Goal: Task Accomplishment & Management: Use online tool/utility

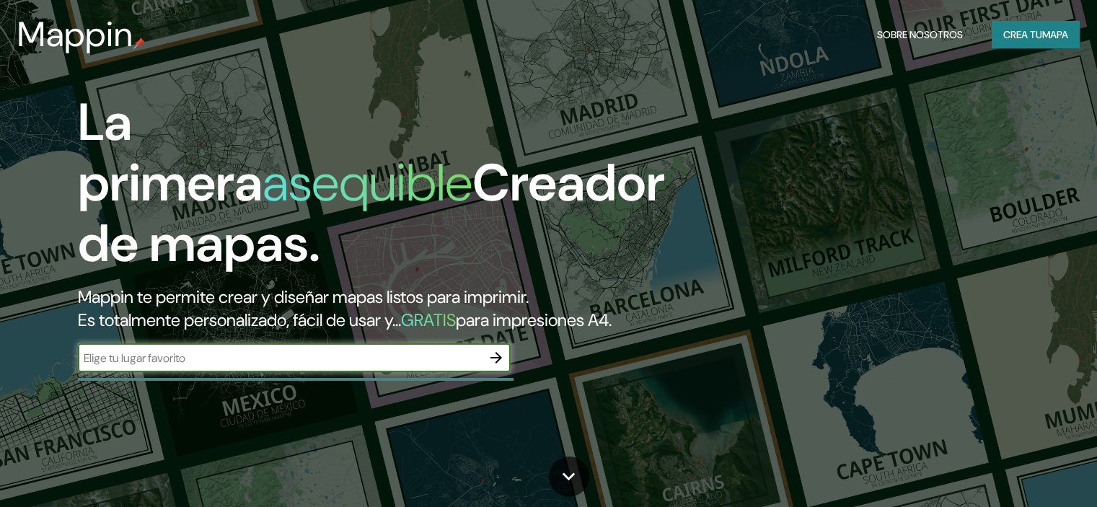
drag, startPoint x: 0, startPoint y: 0, endPoint x: 263, endPoint y: 294, distance: 394.4
click at [263, 294] on font "Mappin te permite crear y diseñar mapas listos para imprimir." at bounding box center [303, 297] width 451 height 22
click at [240, 367] on input "text" at bounding box center [280, 358] width 404 height 17
type input "[PERSON_NAME]"
click at [501, 367] on icon "button" at bounding box center [496, 357] width 17 height 17
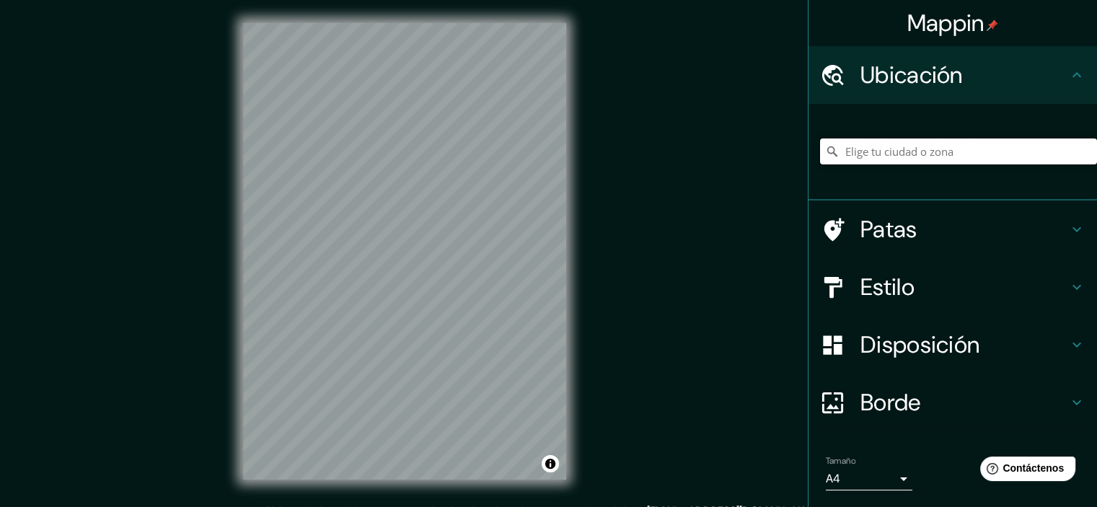
click at [926, 149] on input "Elige tu ciudad o zona" at bounding box center [958, 152] width 277 height 26
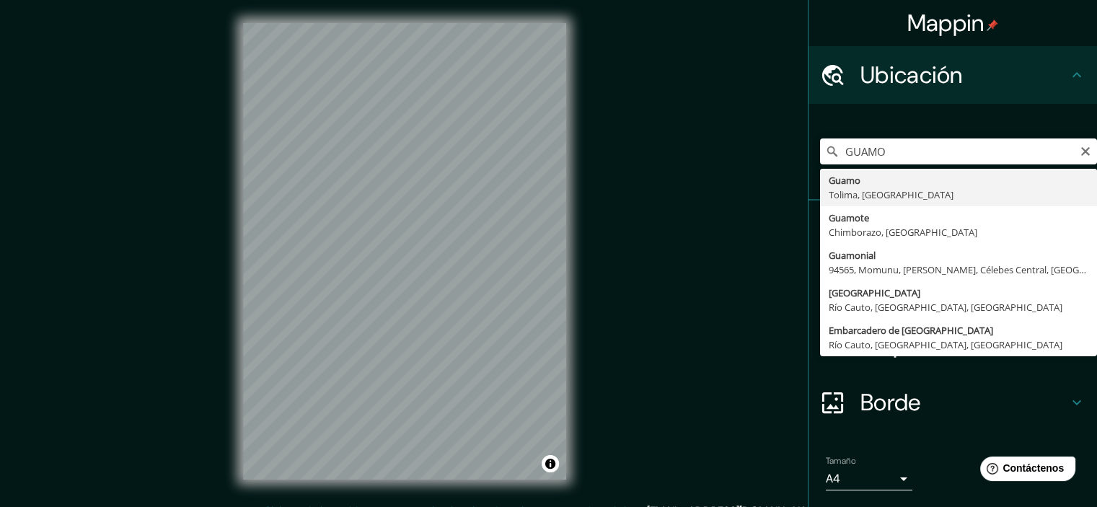
type input "Guamo, [GEOGRAPHIC_DATA], [GEOGRAPHIC_DATA]"
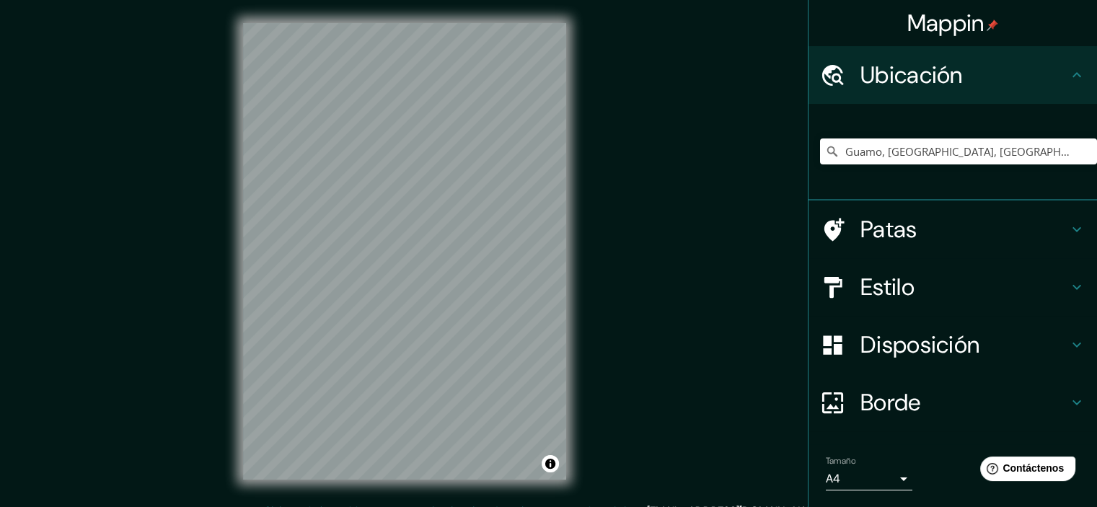
click at [990, 224] on h4 "Patas" at bounding box center [965, 229] width 208 height 29
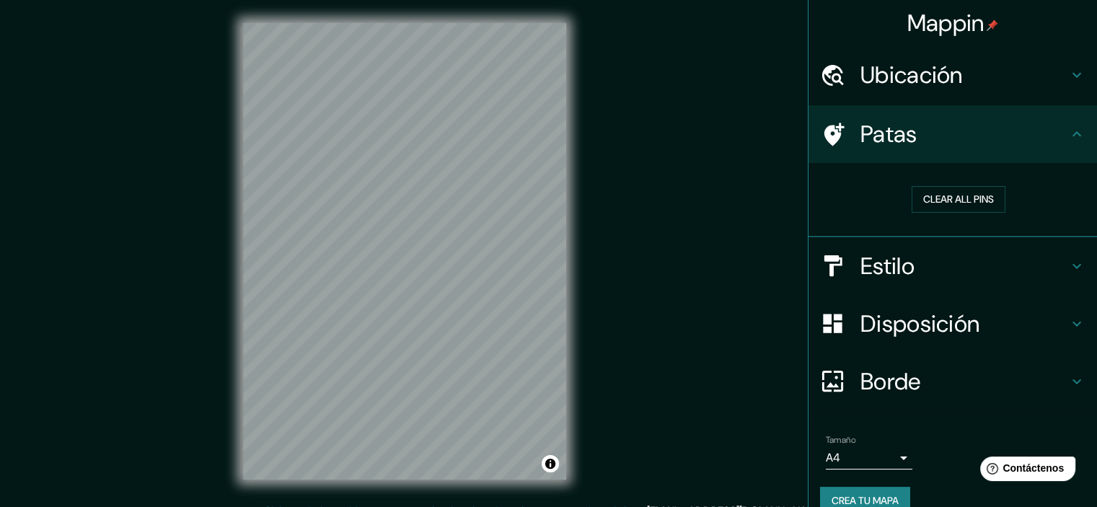
click at [1045, 140] on h4 "Patas" at bounding box center [965, 134] width 208 height 29
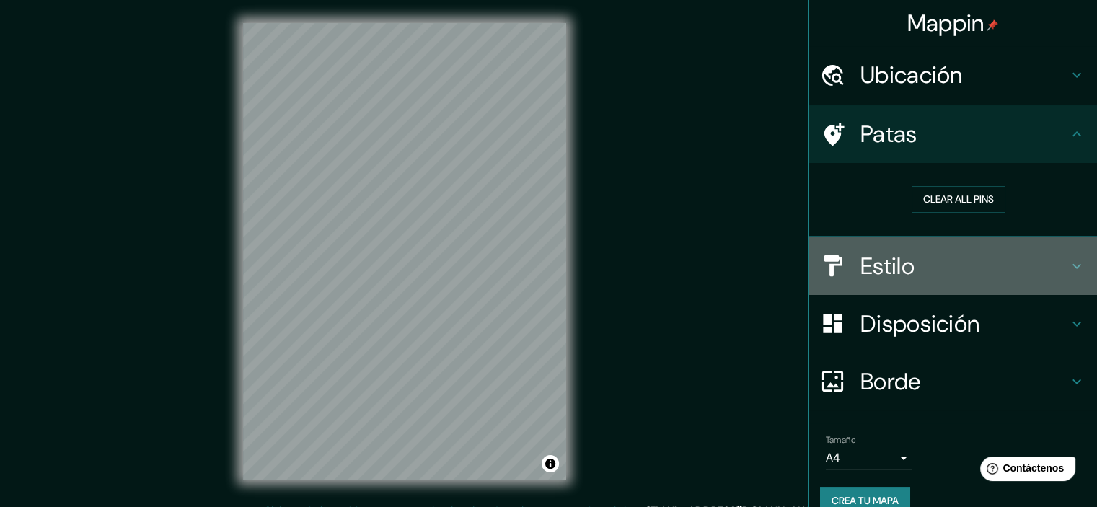
click at [1015, 263] on h4 "Estilo" at bounding box center [965, 266] width 208 height 29
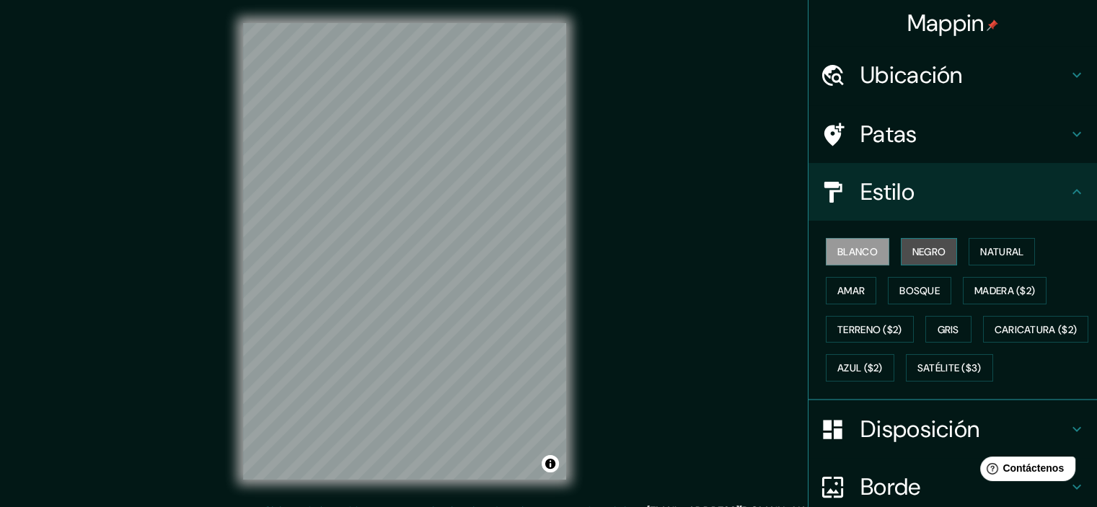
click at [925, 246] on font "Negro" at bounding box center [930, 251] width 34 height 13
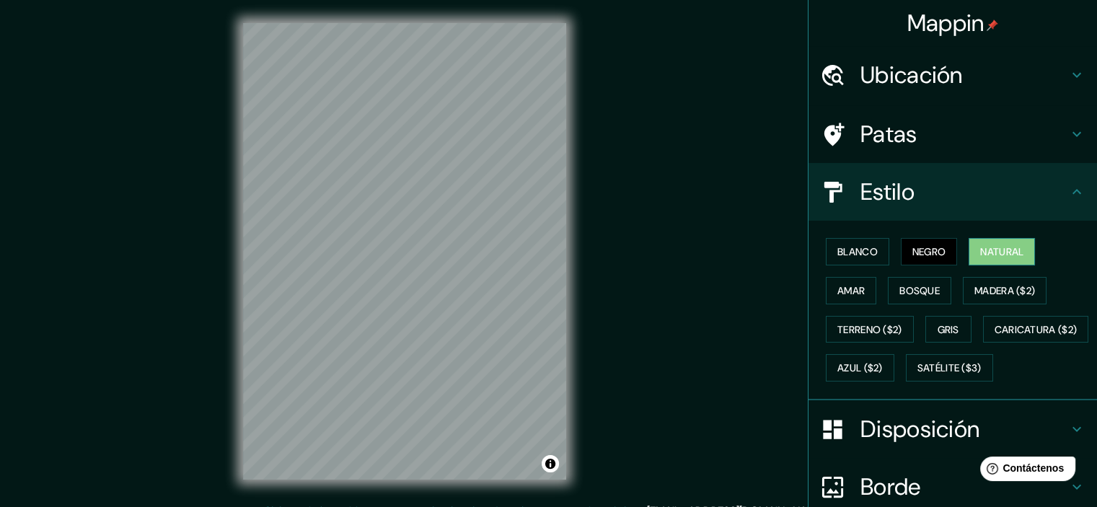
click at [986, 247] on font "Natural" at bounding box center [1002, 251] width 43 height 13
click at [846, 288] on font "Amar" at bounding box center [851, 290] width 27 height 13
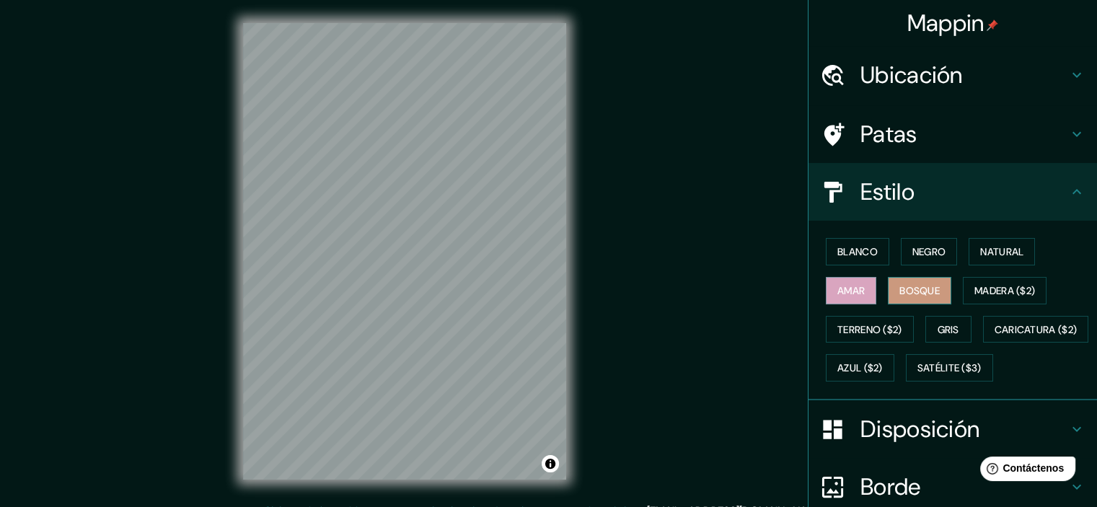
click at [903, 285] on font "Bosque" at bounding box center [920, 290] width 40 height 13
click at [994, 285] on font "Madera ($2)" at bounding box center [1005, 290] width 61 height 13
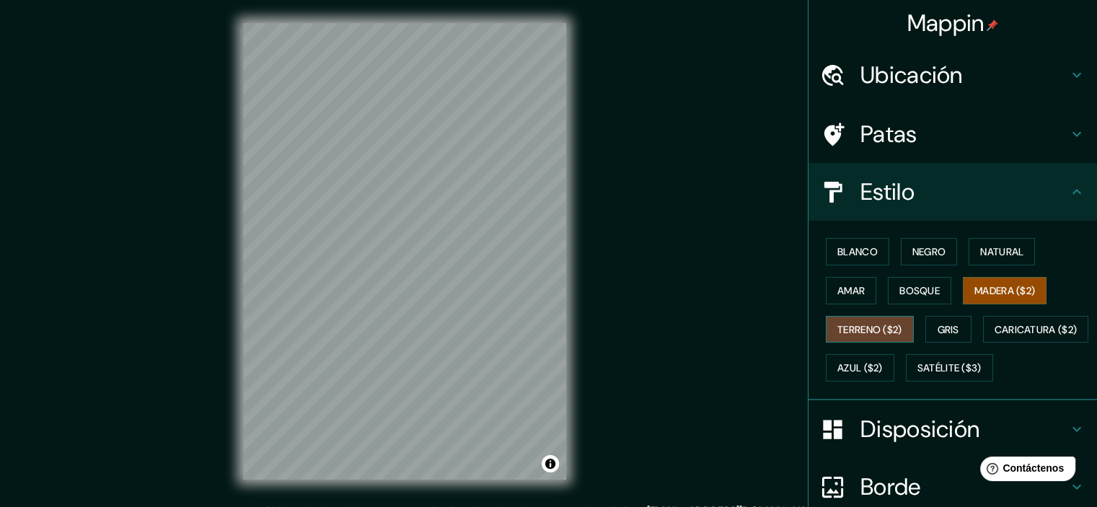
click at [881, 324] on font "Terreno ($2)" at bounding box center [870, 329] width 65 height 13
click at [938, 328] on font "Gris" at bounding box center [949, 329] width 22 height 13
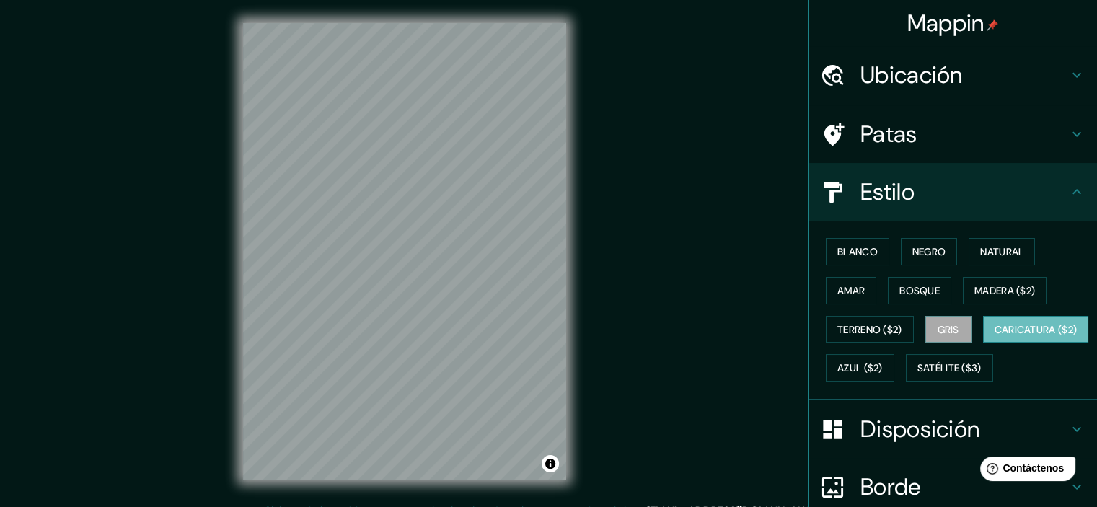
click at [995, 336] on font "Caricatura ($2)" at bounding box center [1036, 329] width 83 height 13
click at [923, 262] on button "Negro" at bounding box center [929, 251] width 57 height 27
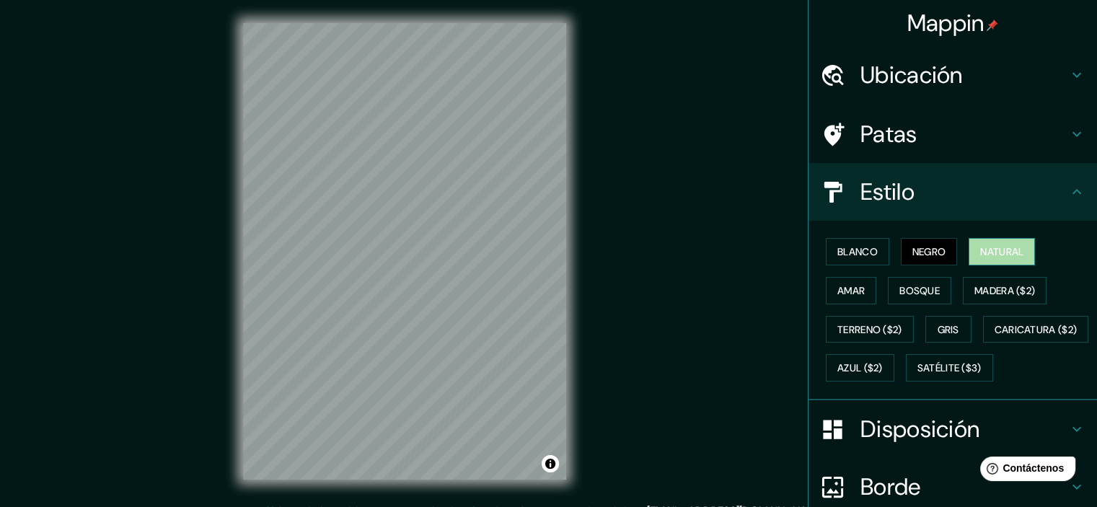
click at [987, 251] on font "Natural" at bounding box center [1002, 251] width 43 height 13
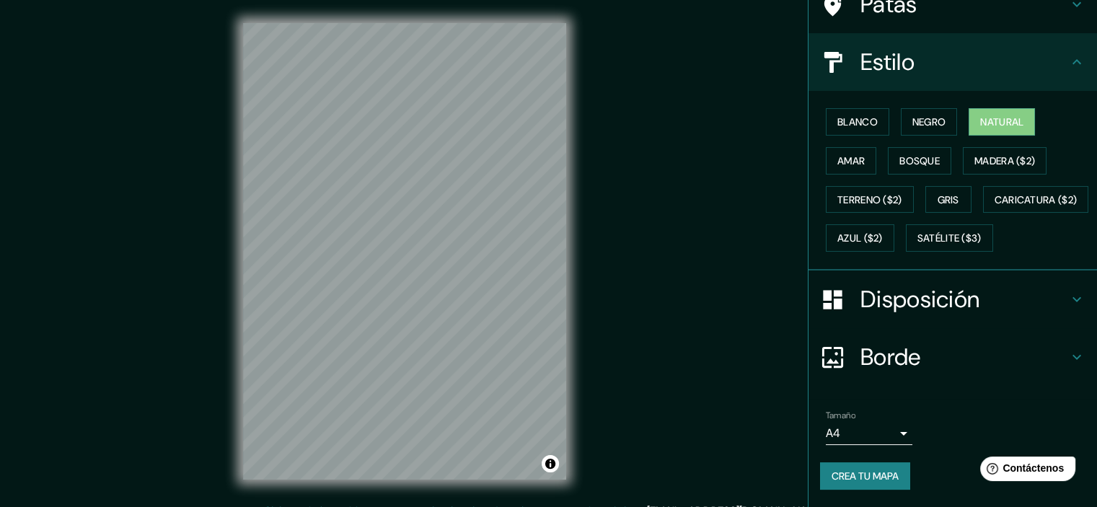
click at [969, 349] on h4 "Borde" at bounding box center [965, 357] width 208 height 29
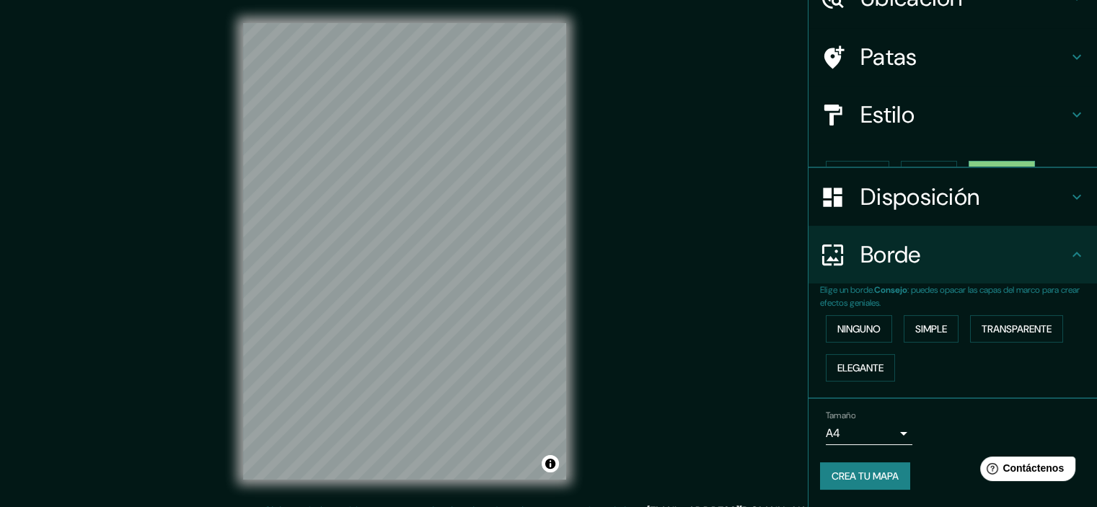
scroll to position [52, 0]
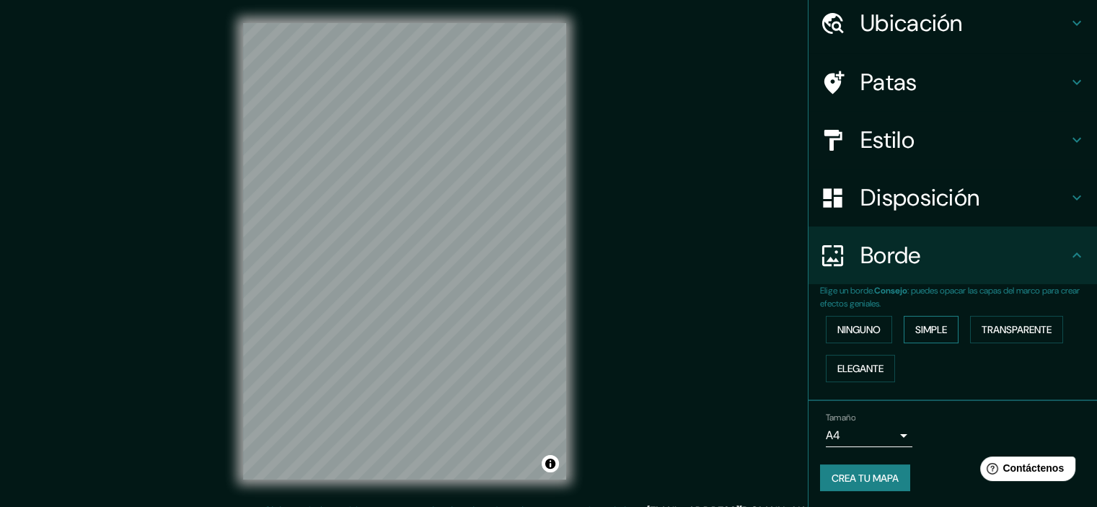
click at [926, 334] on font "Simple" at bounding box center [932, 329] width 32 height 13
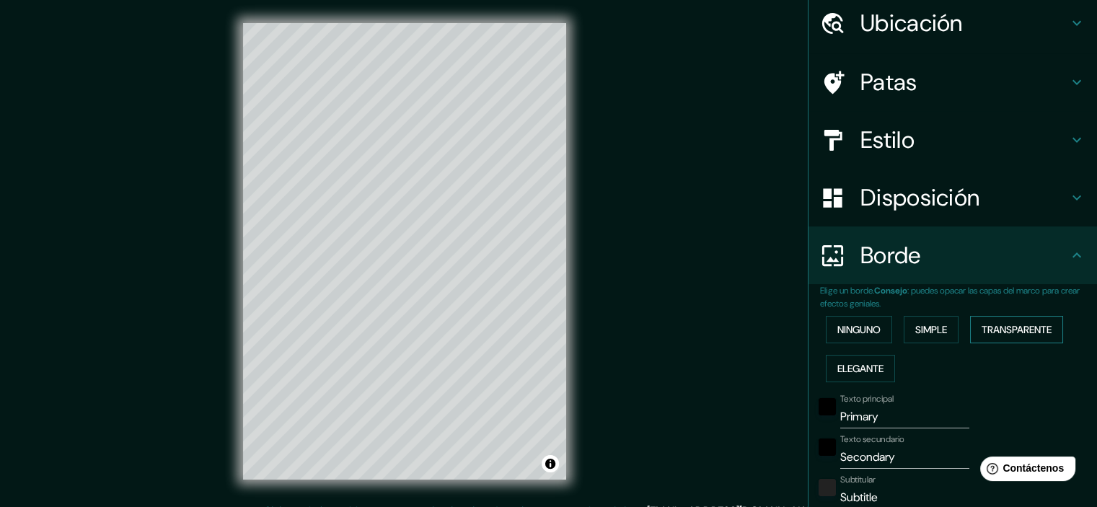
click at [991, 324] on font "Transparente" at bounding box center [1017, 329] width 70 height 13
click at [843, 331] on font "Ninguno" at bounding box center [859, 329] width 43 height 13
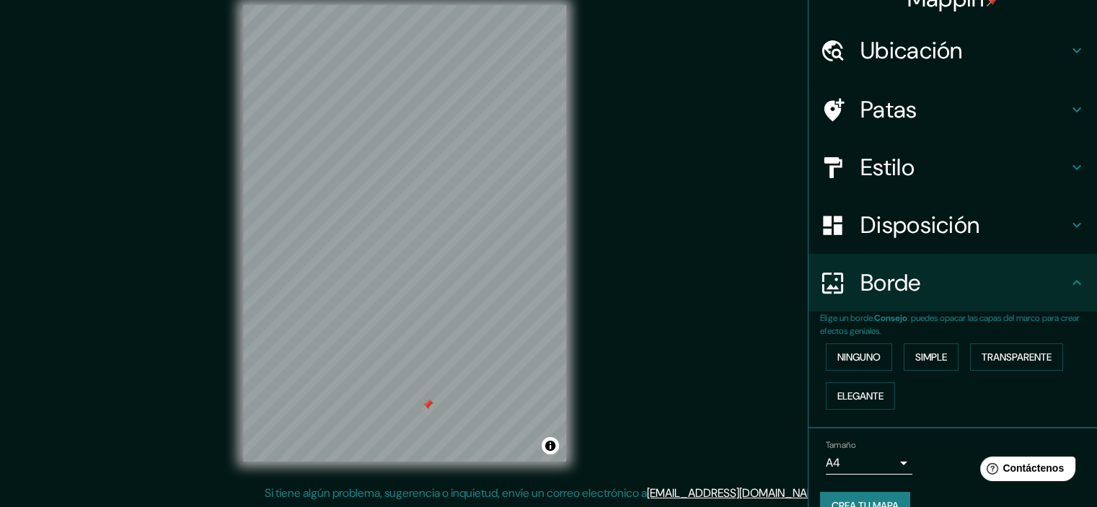
scroll to position [0, 0]
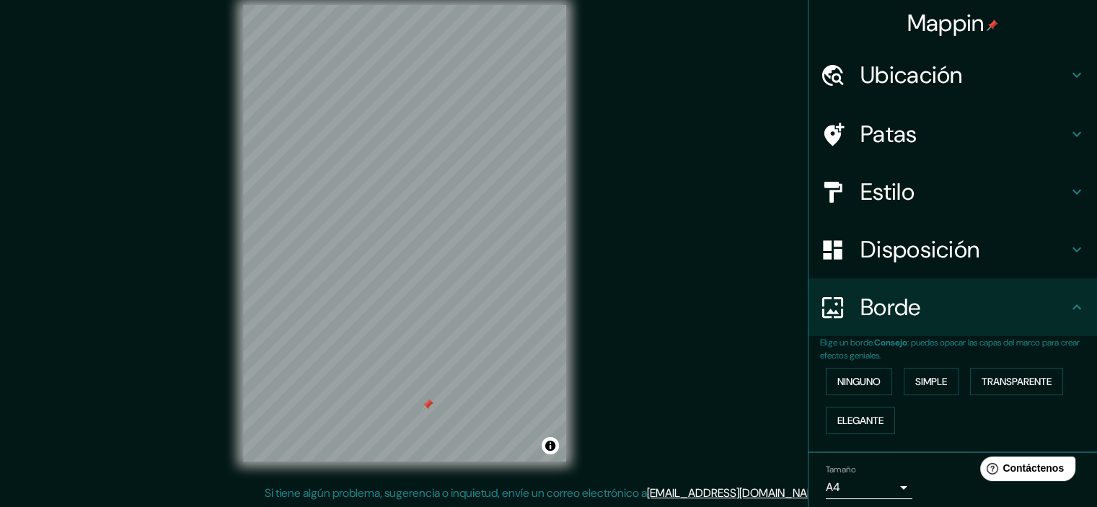
click at [983, 251] on h4 "Disposición" at bounding box center [965, 249] width 208 height 29
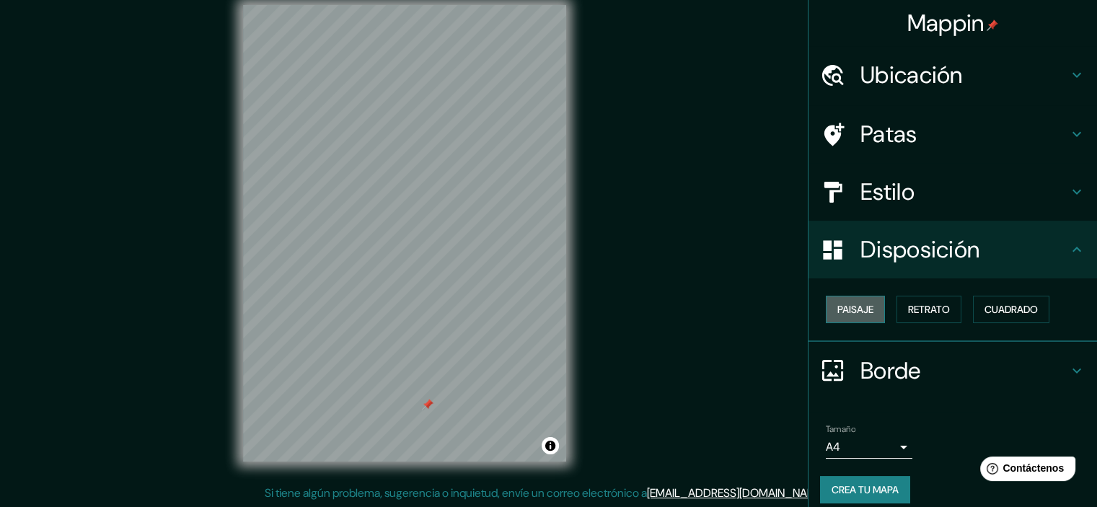
click at [859, 312] on font "Paisaje" at bounding box center [856, 309] width 36 height 13
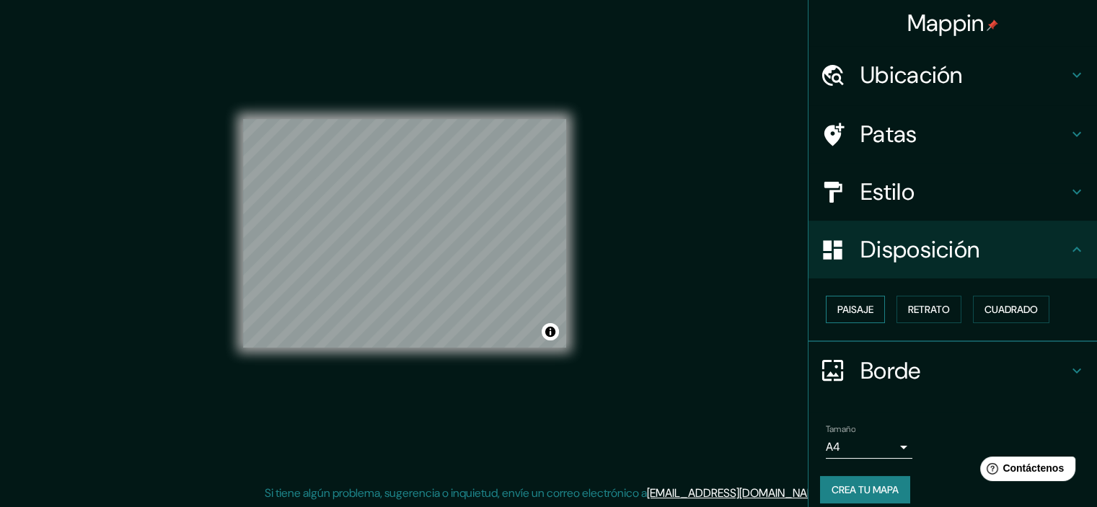
click at [859, 312] on font "Paisaje" at bounding box center [856, 309] width 36 height 13
click at [911, 309] on font "Retrato" at bounding box center [929, 309] width 42 height 13
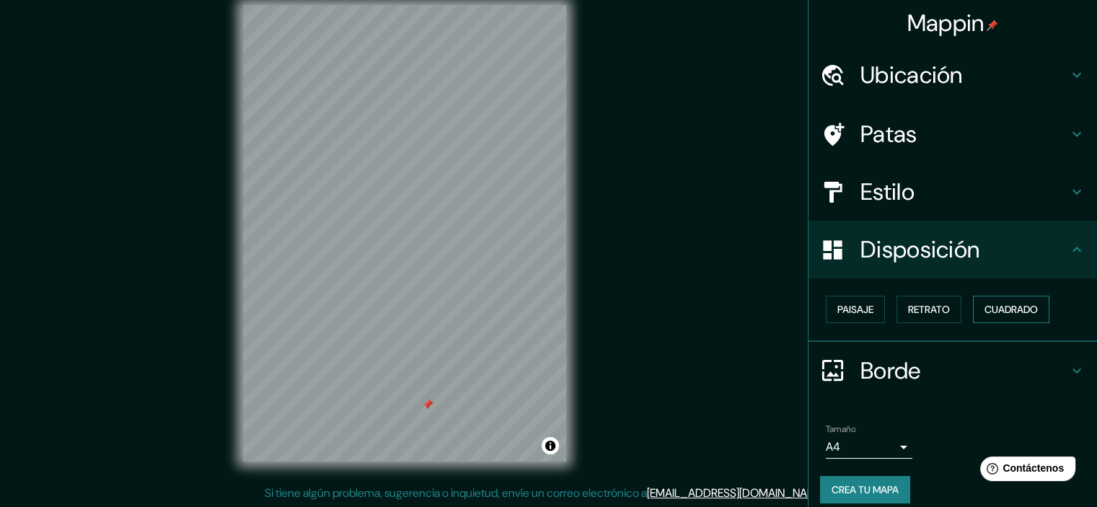
click at [997, 300] on font "Cuadrado" at bounding box center [1011, 309] width 53 height 19
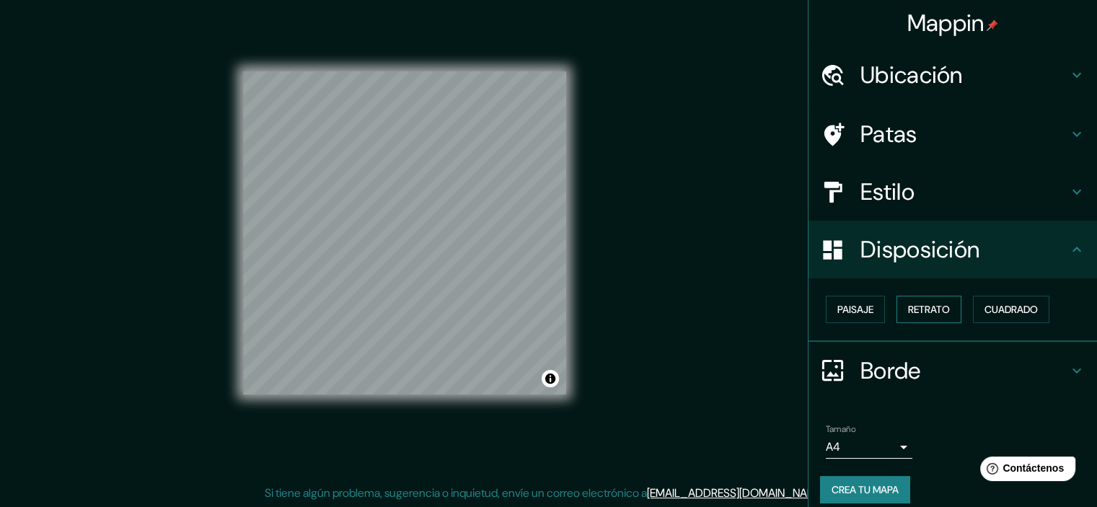
click at [933, 308] on font "Retrato" at bounding box center [929, 309] width 42 height 13
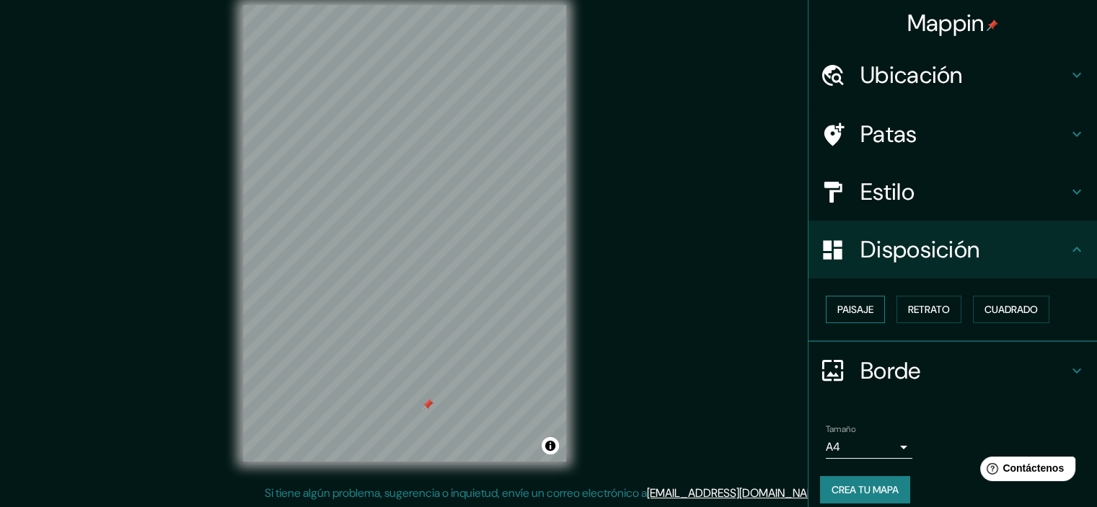
click at [861, 310] on font "Paisaje" at bounding box center [856, 309] width 36 height 13
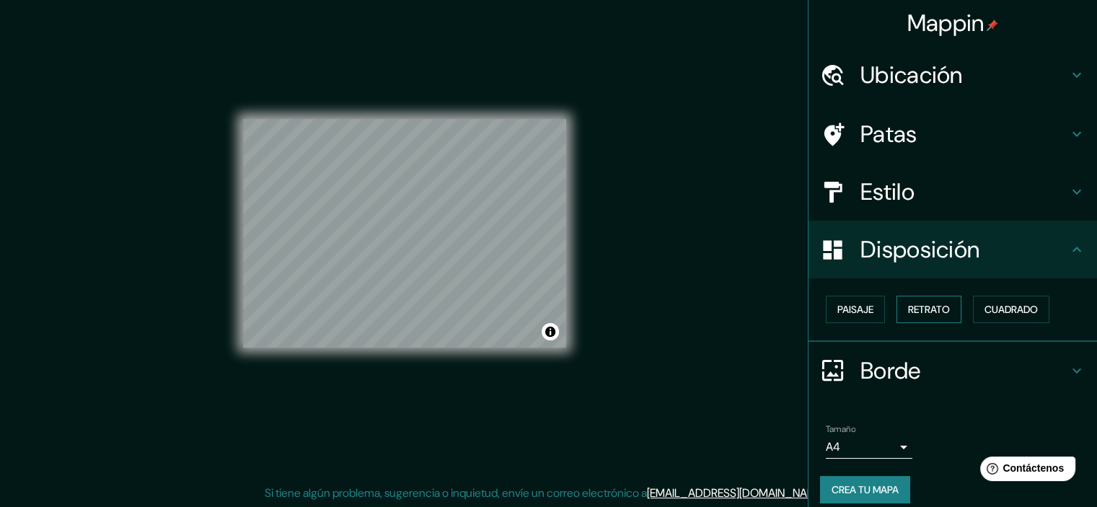
click at [914, 303] on font "Retrato" at bounding box center [929, 309] width 42 height 13
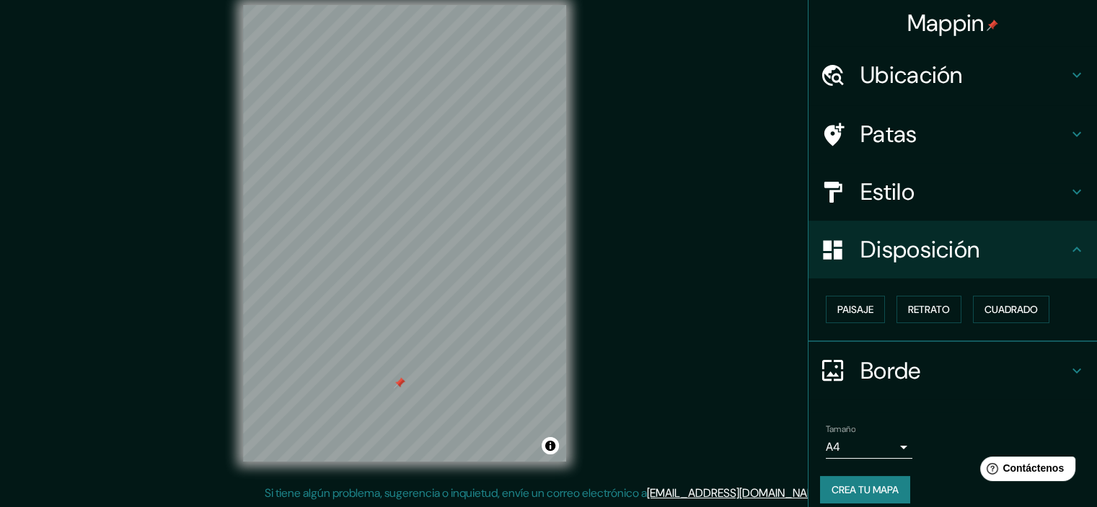
drag, startPoint x: 427, startPoint y: 406, endPoint x: 399, endPoint y: 385, distance: 35.5
click at [399, 385] on div at bounding box center [400, 383] width 12 height 12
click at [459, 266] on div at bounding box center [458, 263] width 12 height 12
click at [462, 265] on div at bounding box center [466, 262] width 12 height 12
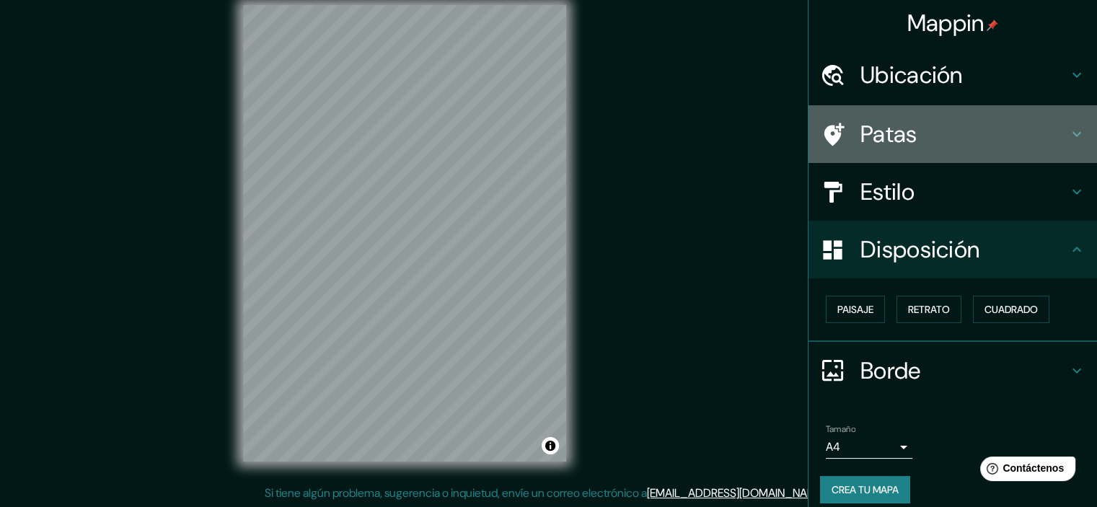
click at [961, 144] on h4 "Patas" at bounding box center [965, 134] width 208 height 29
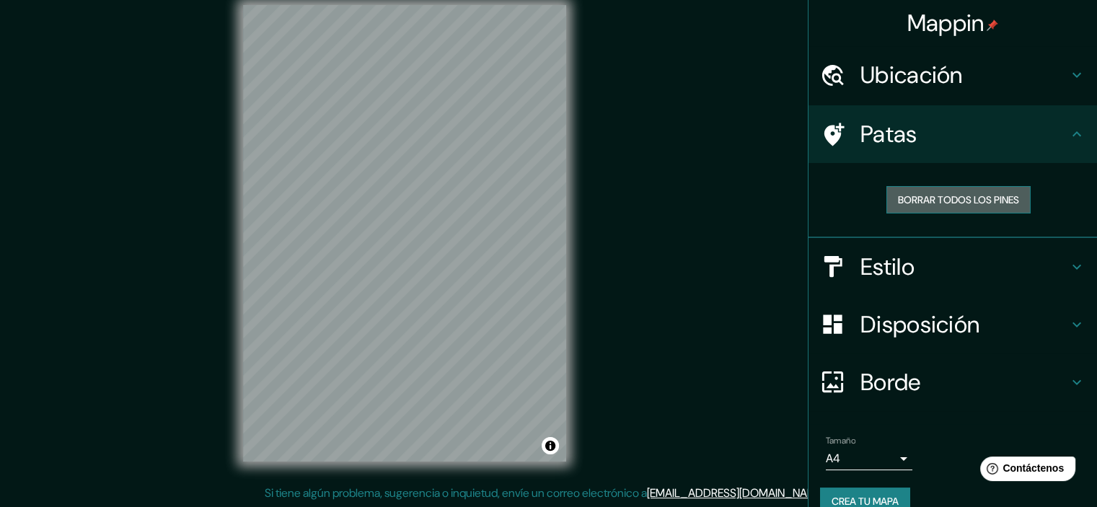
click at [949, 200] on font "Borrar todos los pines" at bounding box center [958, 199] width 121 height 13
click at [851, 499] on font "Crea tu mapa" at bounding box center [865, 501] width 67 height 13
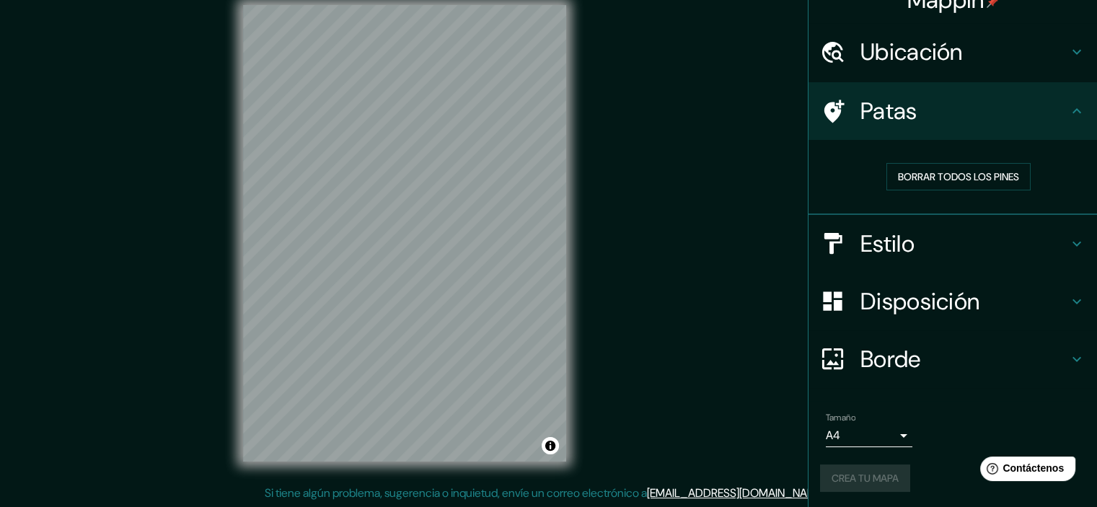
click at [872, 471] on div "Crea tu mapa" at bounding box center [953, 478] width 266 height 27
